Goal: Task Accomplishment & Management: Use online tool/utility

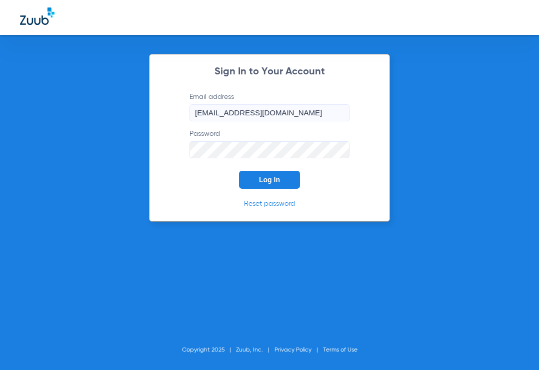
click at [283, 117] on input "[EMAIL_ADDRESS][DOMAIN_NAME]" at bounding box center [269, 112] width 160 height 17
click at [165, 175] on div "Sign In to Your Account Email address [EMAIL_ADDRESS][DOMAIN_NAME] Password Log…" at bounding box center [269, 138] width 241 height 168
click at [263, 182] on span "Log In" at bounding box center [269, 180] width 21 height 8
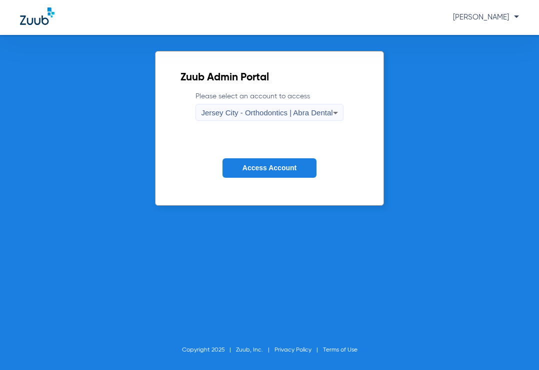
click at [248, 115] on span "Jersey City - Orthodontics | Abra Dental" at bounding box center [266, 112] width 131 height 8
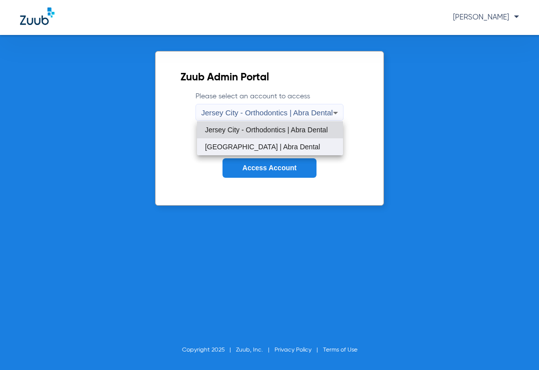
click at [252, 151] on mat-option "[GEOGRAPHIC_DATA] | Abra Dental" at bounding box center [270, 146] width 146 height 17
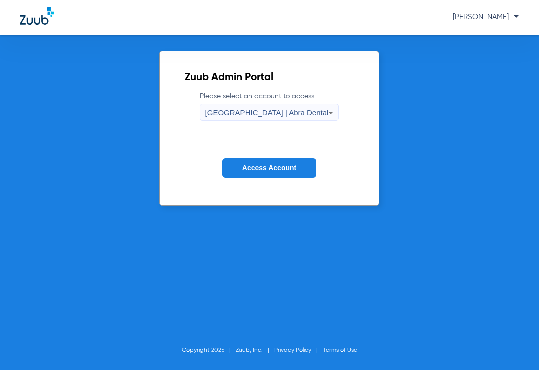
click at [252, 173] on button "Access Account" at bounding box center [269, 167] width 94 height 19
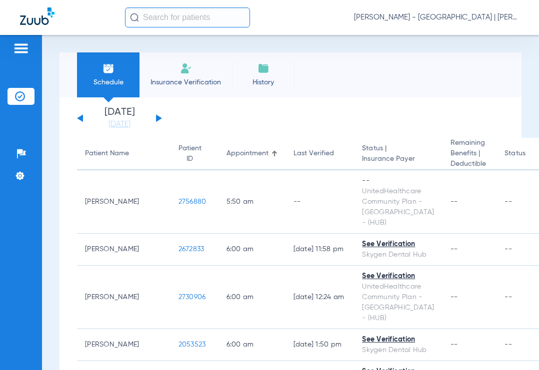
click at [210, 20] on input "text" at bounding box center [187, 17] width 125 height 20
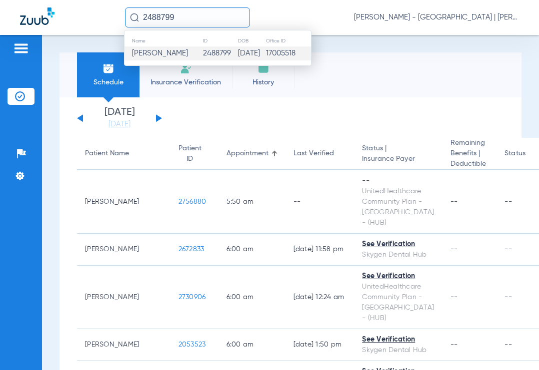
type input "2488799"
click at [173, 56] on span "[PERSON_NAME]" at bounding box center [160, 52] width 56 height 7
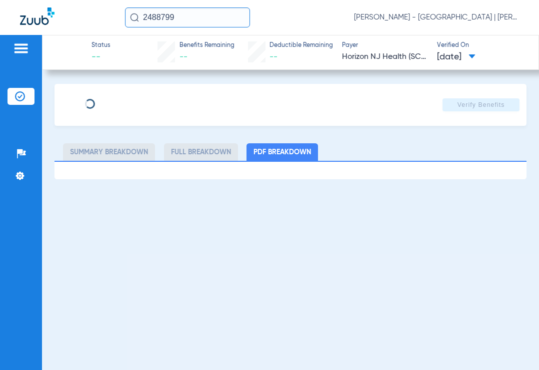
type input "[PERSON_NAME]"
type input "[DATE]"
type input "70497252"
click at [138, 102] on span "Edit" at bounding box center [137, 101] width 9 height 9
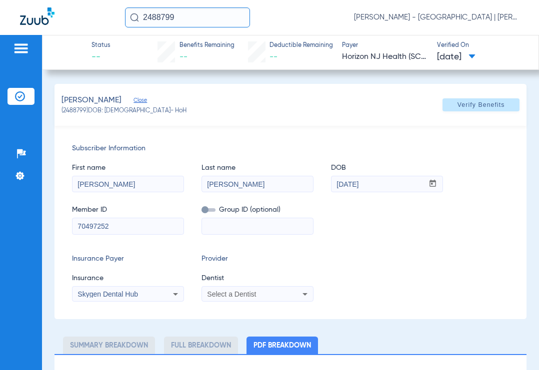
click at [221, 294] on span "Select a Dentist" at bounding box center [231, 294] width 49 height 8
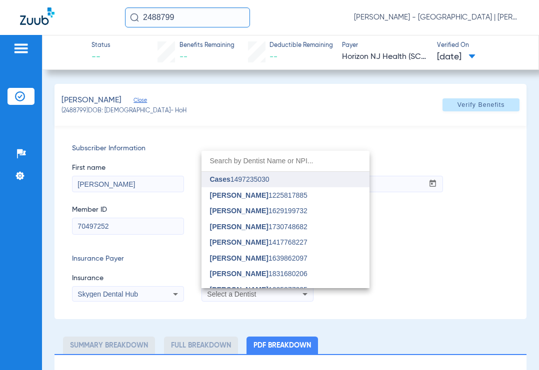
click at [224, 181] on span "Cases" at bounding box center [219, 179] width 20 height 8
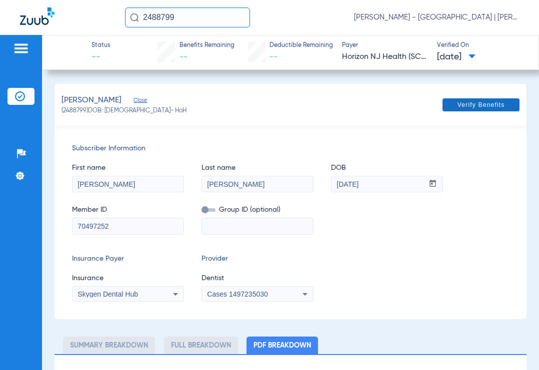
click at [476, 108] on span "Verify Benefits" at bounding box center [480, 105] width 47 height 8
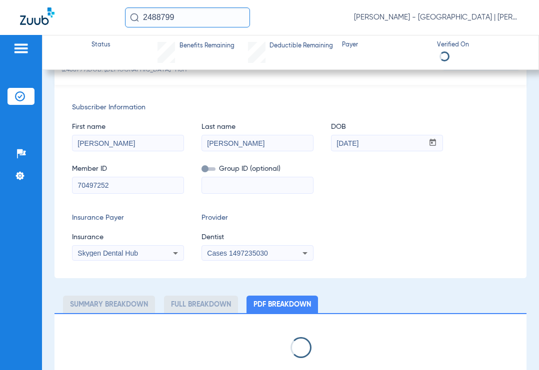
scroll to position [54, 0]
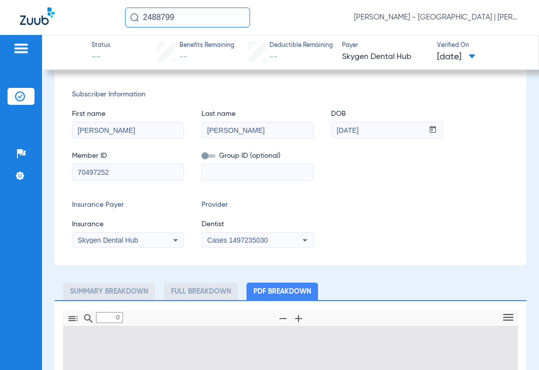
type input "1"
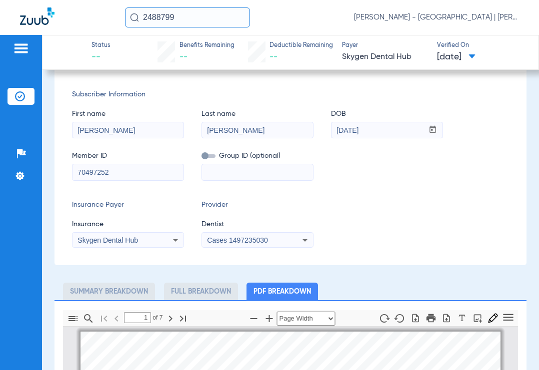
scroll to position [5, 0]
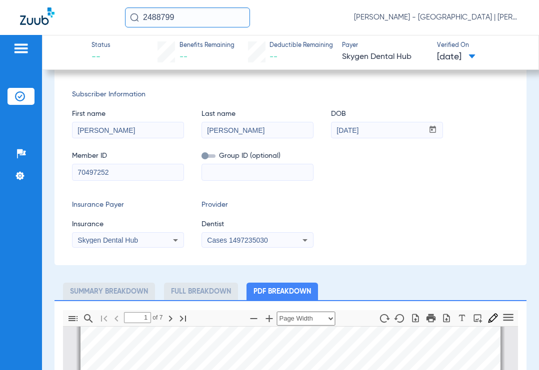
drag, startPoint x: 191, startPoint y: 16, endPoint x: 84, endPoint y: 19, distance: 106.5
click at [84, 19] on div "2488799 [PERSON_NAME] - [GEOGRAPHIC_DATA] | [PERSON_NAME]" at bounding box center [269, 17] width 539 height 35
click at [192, 18] on input "2341597" at bounding box center [187, 17] width 125 height 20
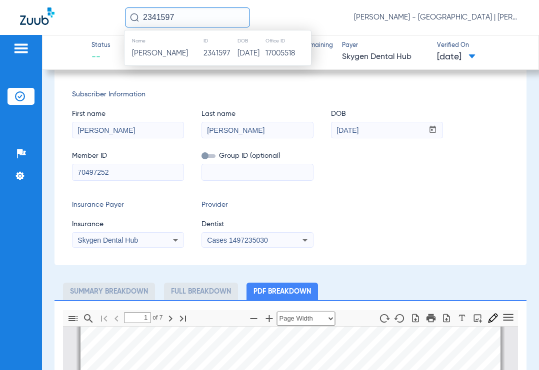
type input "2341597"
click at [188, 44] on th "Name" at bounding box center [163, 40] width 78 height 11
click at [188, 49] on span "[PERSON_NAME]" at bounding box center [160, 52] width 56 height 7
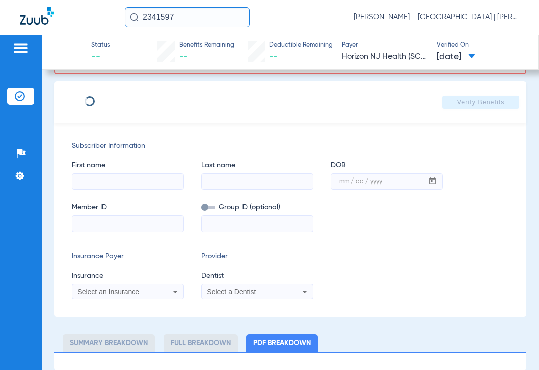
scroll to position [86, 0]
type input "GENESIS"
type input "[PERSON_NAME]"
type input "[DATE]"
type input "71520999"
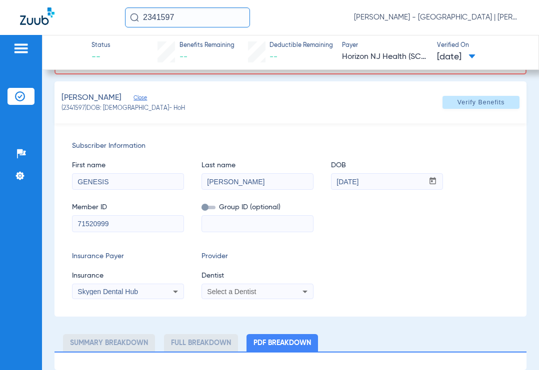
click at [219, 295] on div "Select a Dentist" at bounding box center [257, 292] width 111 height 12
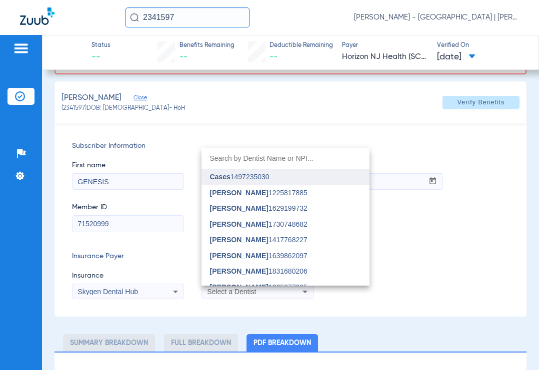
click at [240, 178] on span "Cases 1497235030" at bounding box center [238, 176] width 59 height 7
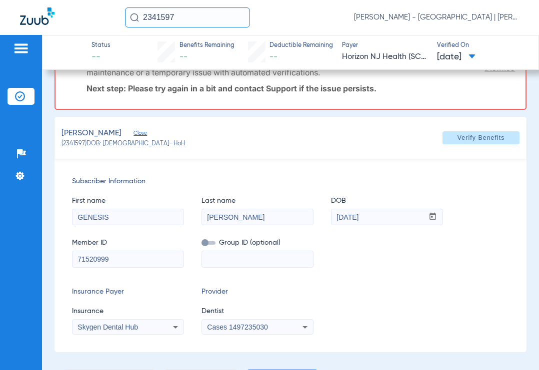
scroll to position [0, 0]
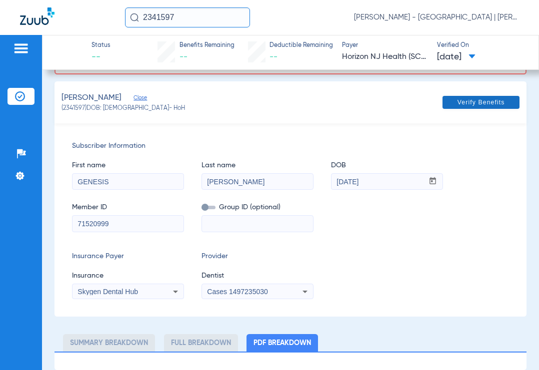
click at [482, 102] on span "Verify Benefits" at bounding box center [480, 102] width 47 height 8
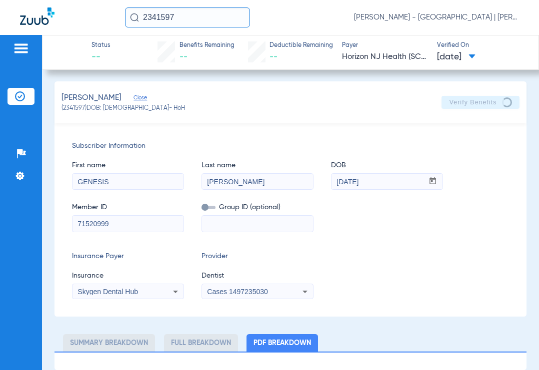
scroll to position [2, 0]
select select "page-width"
type input "1"
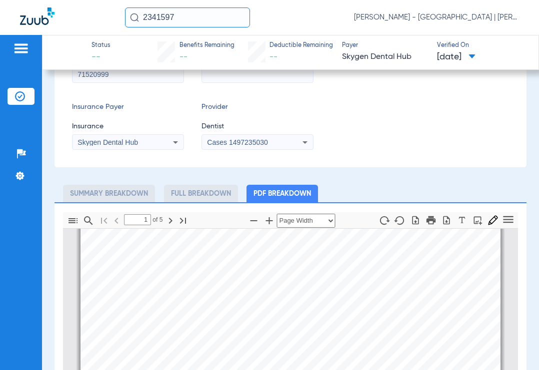
scroll to position [152, 0]
drag, startPoint x: 176, startPoint y: 15, endPoint x: 121, endPoint y: 13, distance: 54.5
click at [120, 15] on div "2341597 [PERSON_NAME] - [GEOGRAPHIC_DATA] | [PERSON_NAME]" at bounding box center [269, 17] width 539 height 35
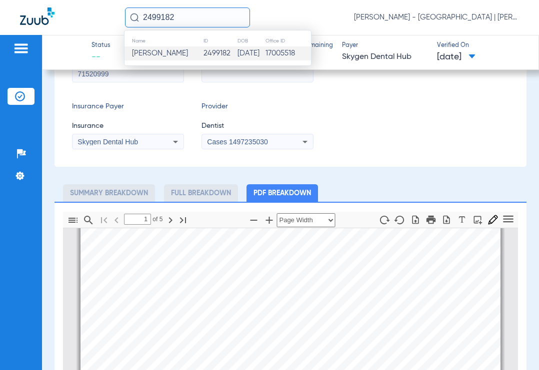
type input "2499182"
click at [167, 47] on td "[PERSON_NAME]" at bounding box center [163, 53] width 78 height 14
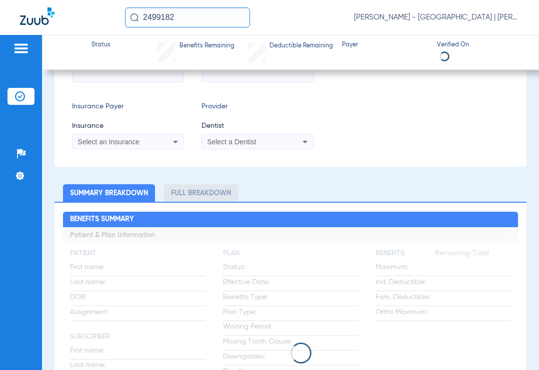
type input "[PERSON_NAME]"
type input "[DATE]"
type input "70041672"
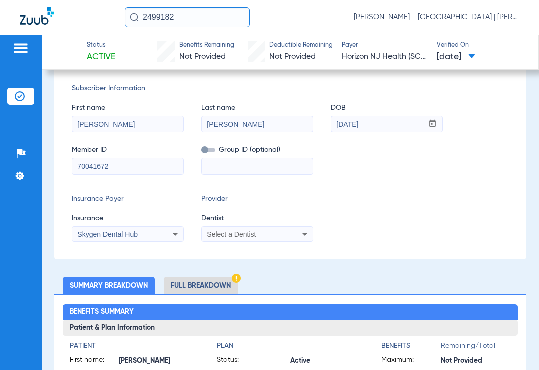
scroll to position [126, 0]
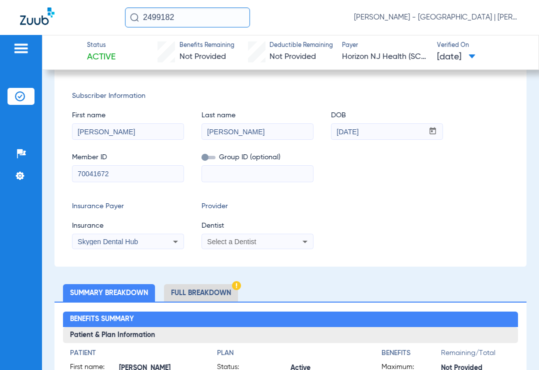
click at [240, 236] on div "Select a Dentist" at bounding box center [257, 242] width 111 height 12
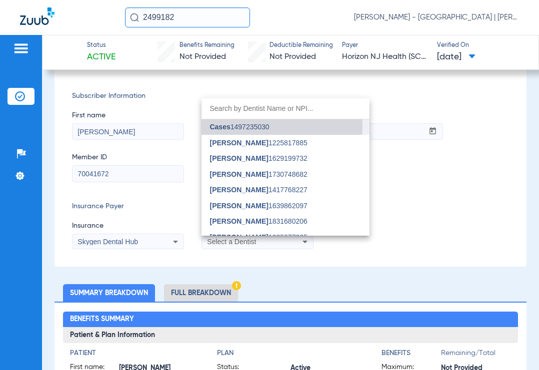
click at [249, 126] on span "Cases 1497235030" at bounding box center [238, 126] width 59 height 7
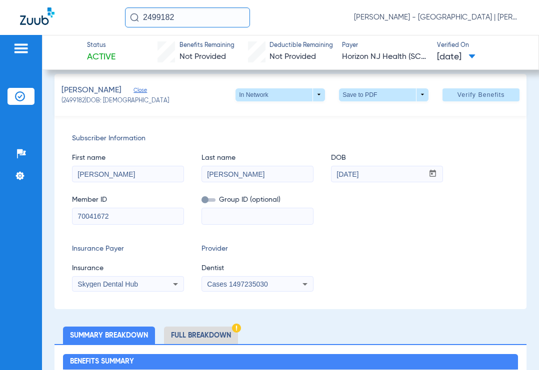
scroll to position [0, 0]
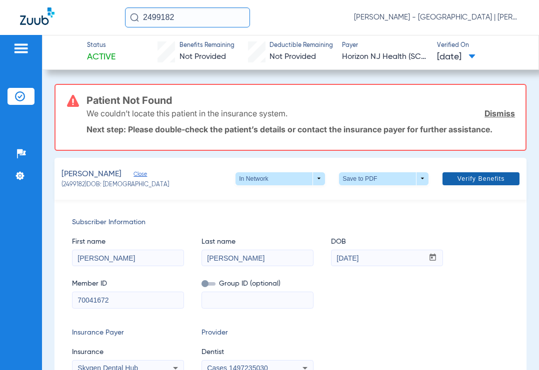
click at [457, 181] on span "Verify Benefits" at bounding box center [480, 179] width 47 height 8
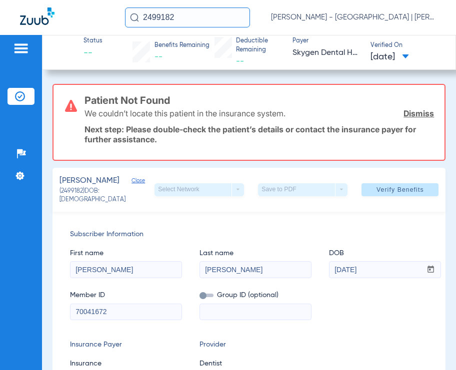
drag, startPoint x: 174, startPoint y: 16, endPoint x: 122, endPoint y: 21, distance: 51.7
click at [122, 21] on div "2499182 [PERSON_NAME] - [GEOGRAPHIC_DATA] | [PERSON_NAME]" at bounding box center [228, 17] width 456 height 35
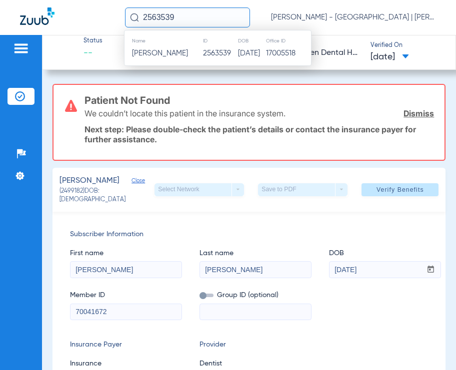
type input "2563539"
click at [154, 54] on span "[PERSON_NAME]" at bounding box center [160, 52] width 56 height 7
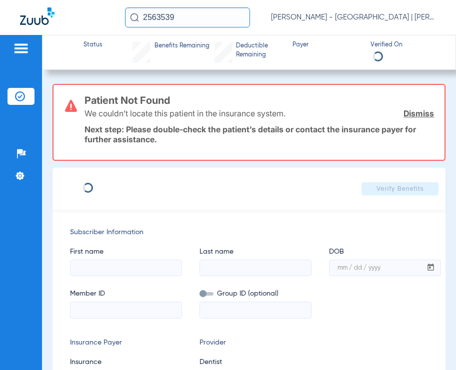
type input "NAOMY"
type input "[PERSON_NAME]"
type input "[DATE]"
type input "72557854"
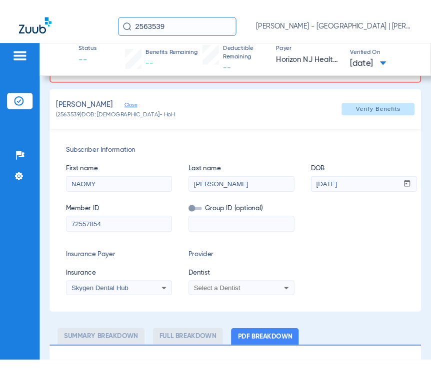
scroll to position [86, 0]
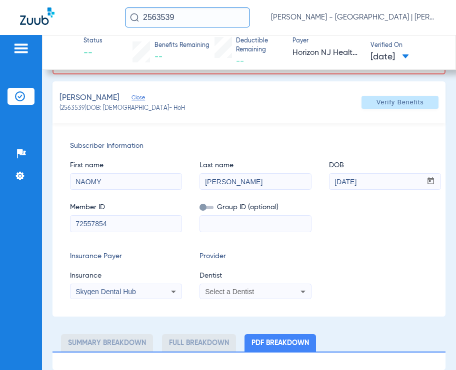
click at [244, 288] on span "Select a Dentist" at bounding box center [229, 292] width 49 height 8
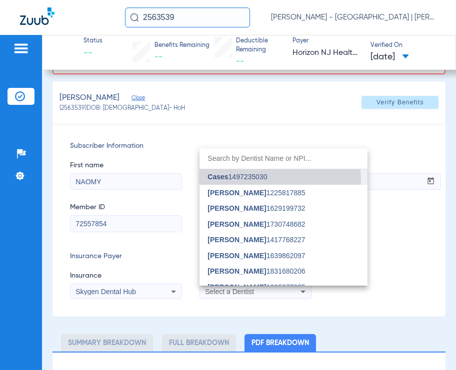
click at [259, 180] on span "Cases 1497235030" at bounding box center [236, 176] width 59 height 7
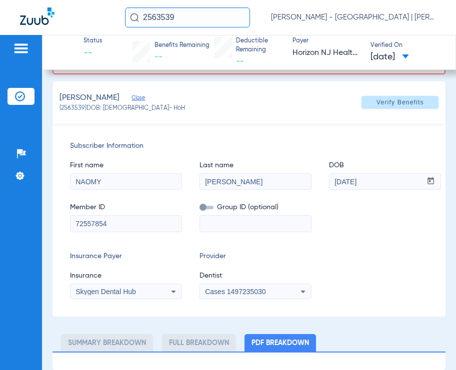
click at [243, 186] on input "[PERSON_NAME]" at bounding box center [255, 182] width 111 height 16
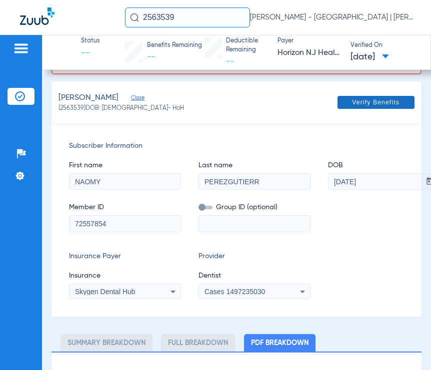
type input "PEREZGUTIERR"
drag, startPoint x: 373, startPoint y: 97, endPoint x: 370, endPoint y: 125, distance: 27.7
click at [373, 97] on span at bounding box center [375, 102] width 77 height 24
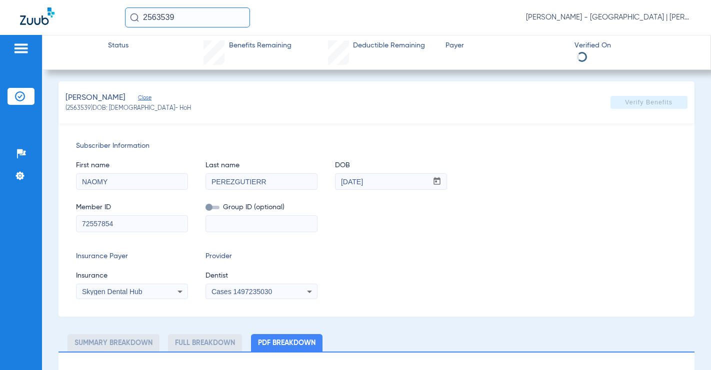
scroll to position [54, 0]
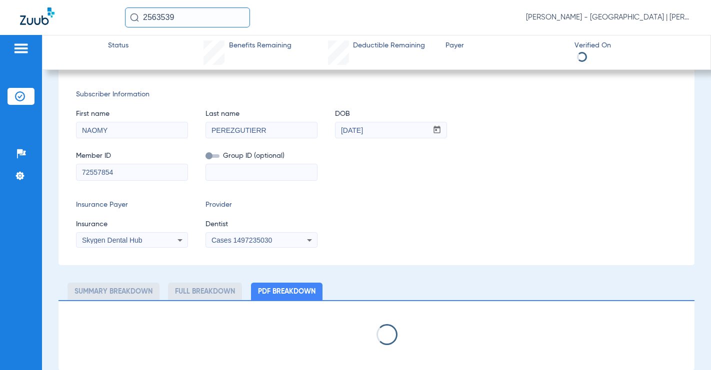
select select "page-width"
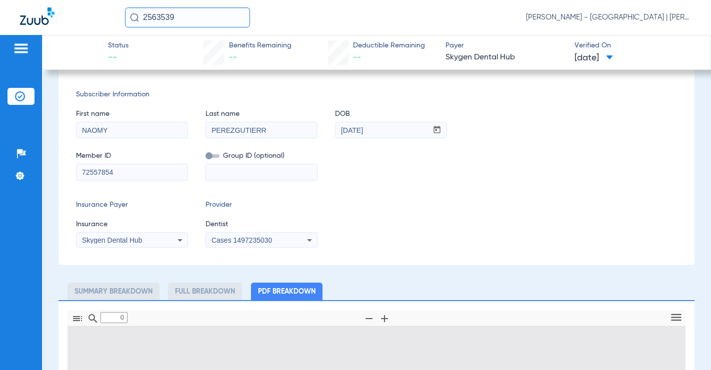
type input "1"
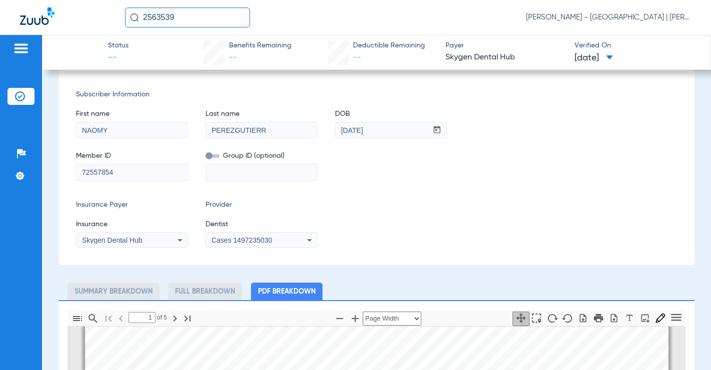
scroll to position [104, 0]
